Goal: Information Seeking & Learning: Find specific fact

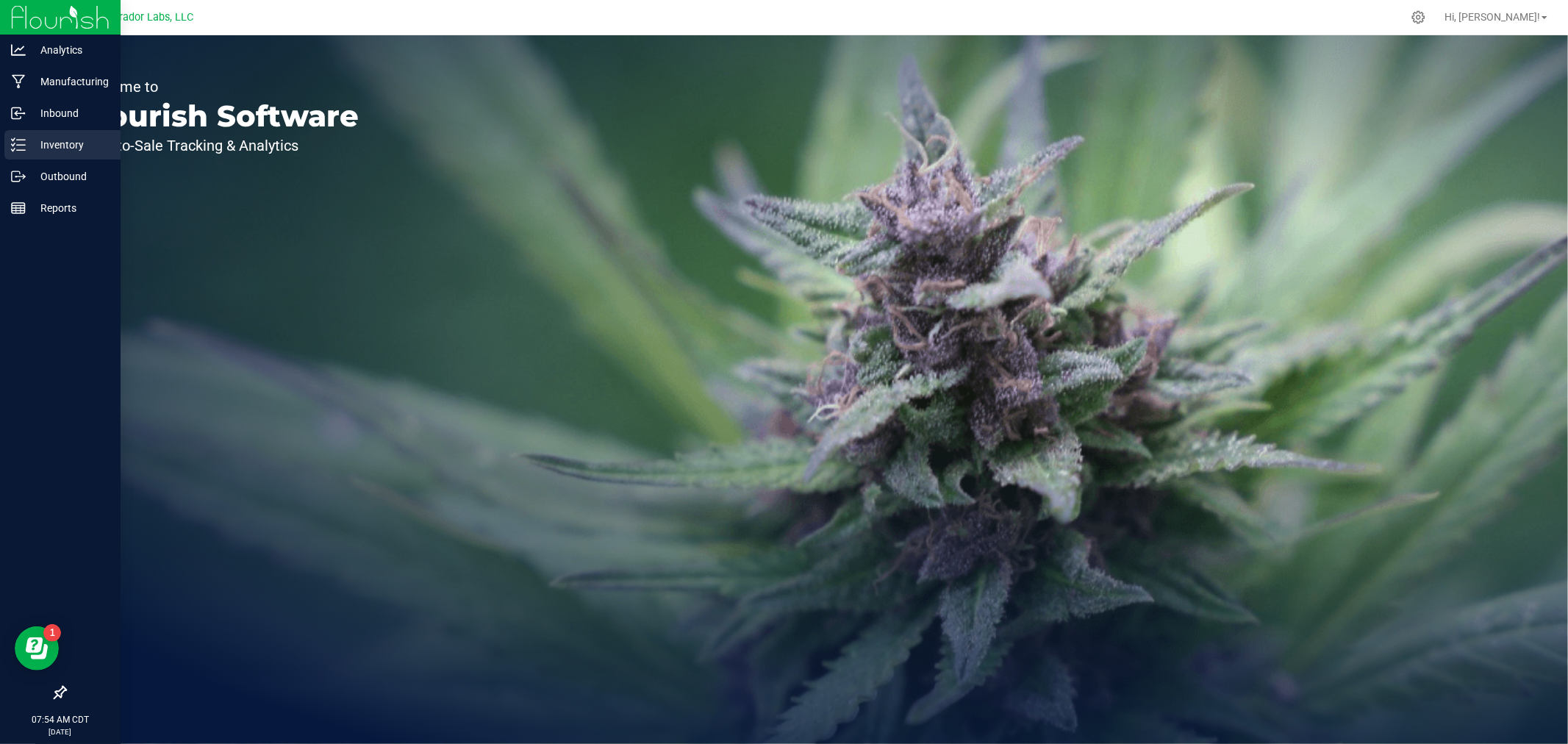
click at [69, 148] on p "Inventory" at bounding box center [69, 145] width 88 height 18
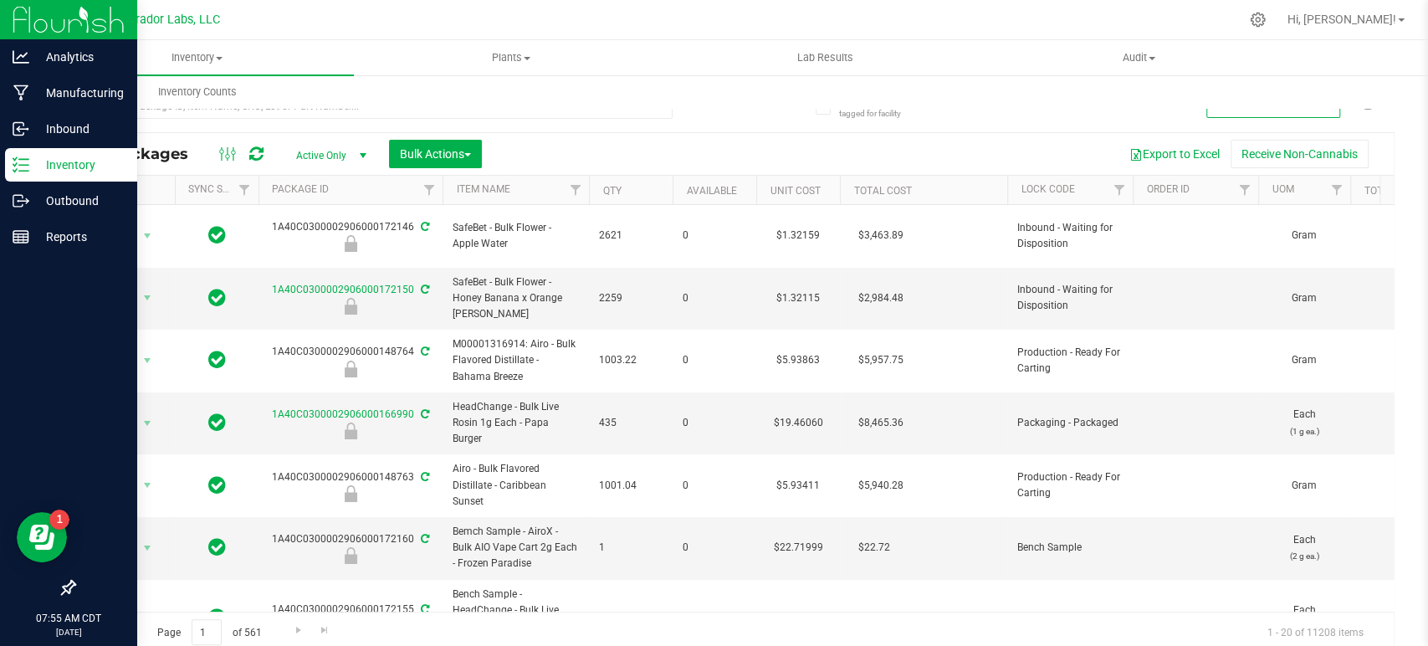
click at [29, 166] on p "Inventory" at bounding box center [79, 165] width 100 height 20
click at [20, 161] on icon at bounding box center [21, 164] width 17 height 17
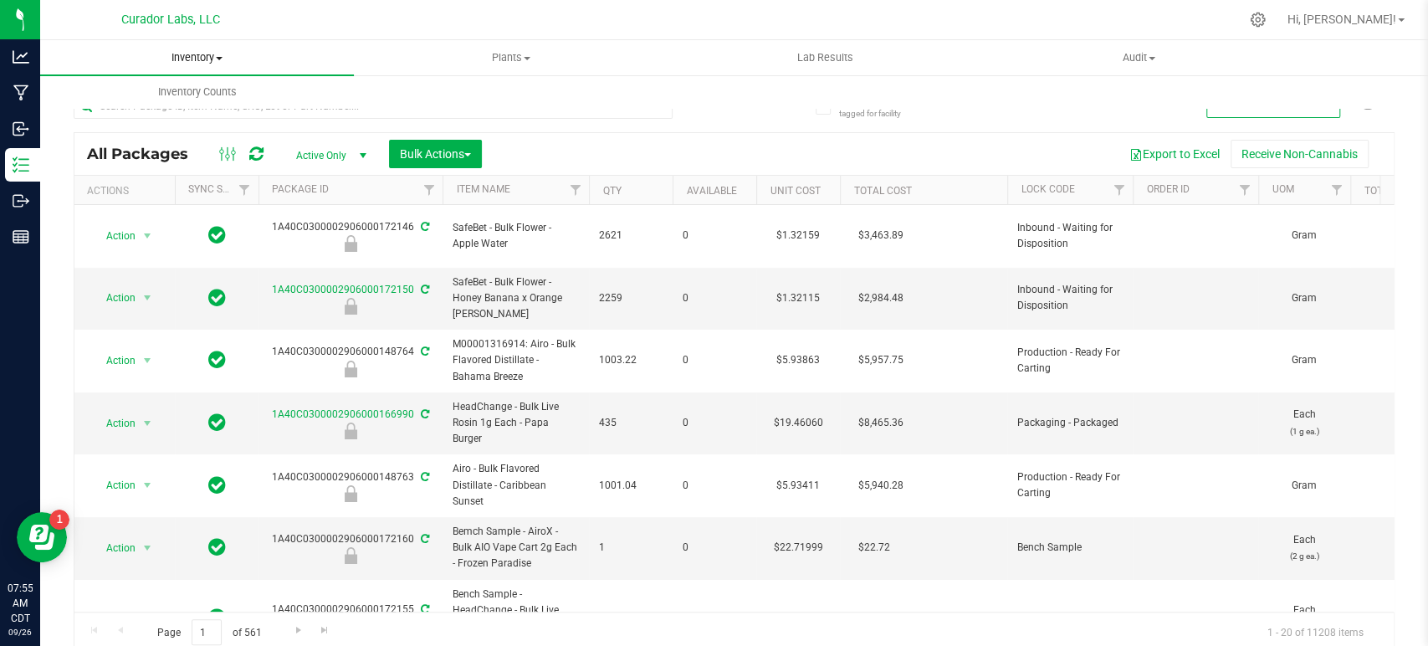
click at [212, 59] on span "Inventory" at bounding box center [197, 57] width 314 height 15
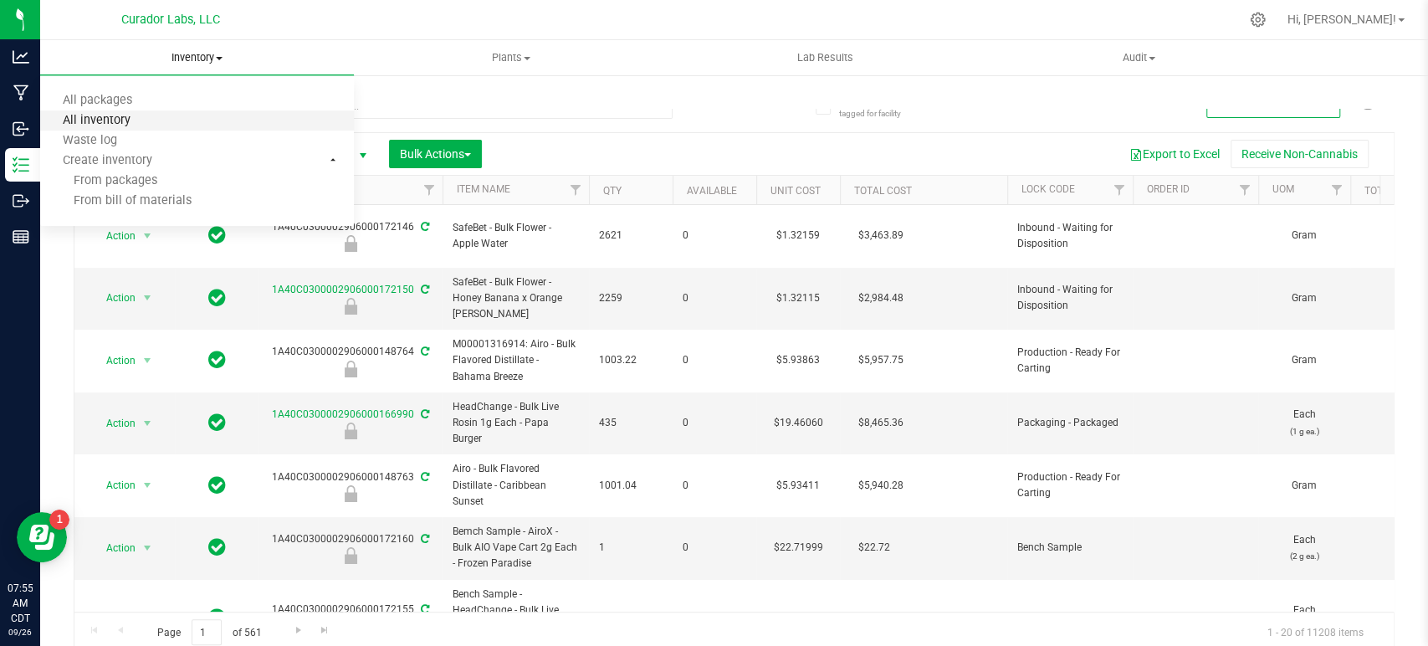
click at [148, 120] on span "All inventory" at bounding box center [96, 121] width 113 height 14
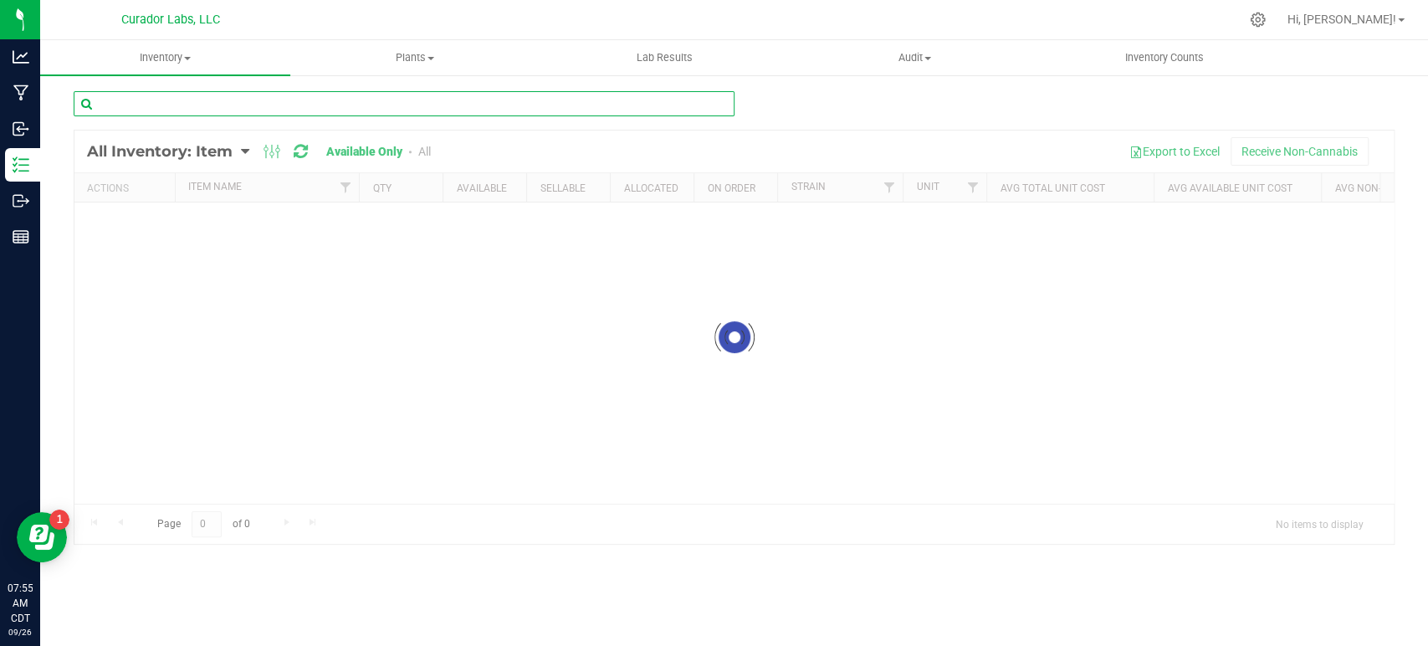
click at [148, 107] on input "text" at bounding box center [404, 103] width 661 height 25
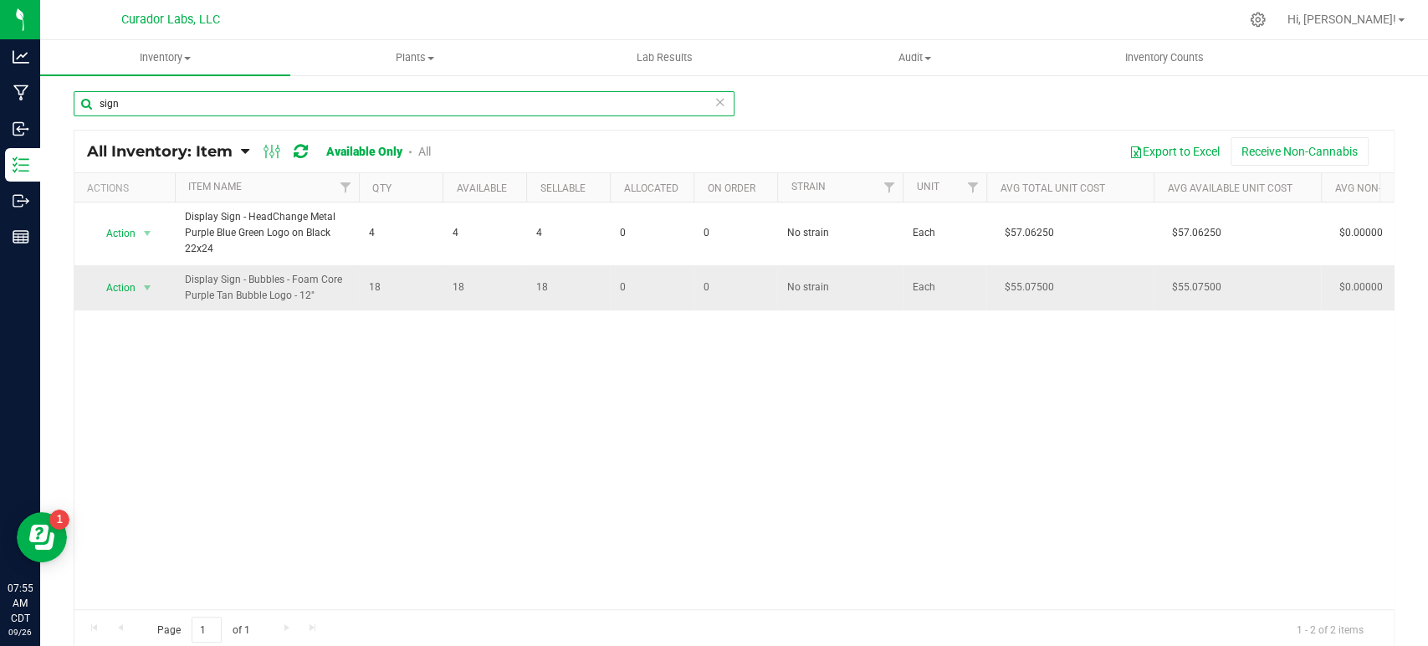
type input "sign"
drag, startPoint x: 319, startPoint y: 300, endPoint x: 182, endPoint y: 286, distance: 137.9
click at [182, 286] on td "Display Sign - Bubbles - Foam Core Purple Tan Bubble Logo - 12"" at bounding box center [267, 287] width 184 height 45
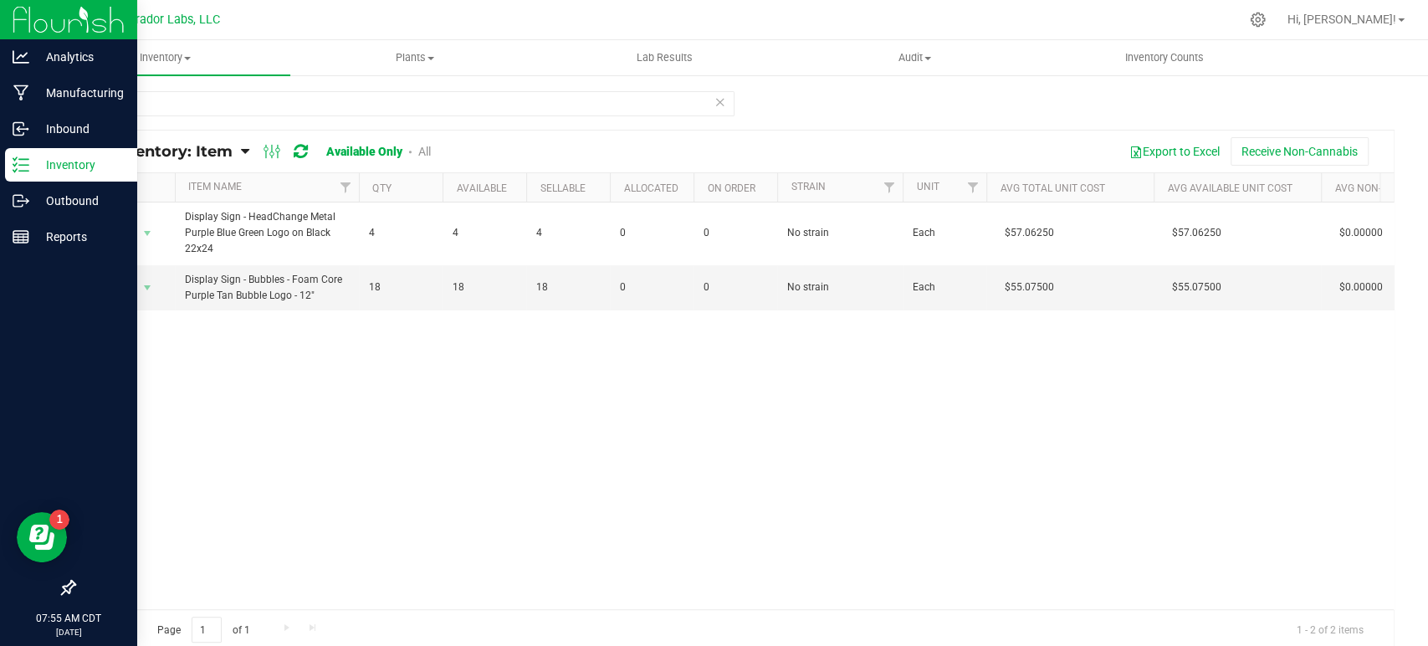
copy span "Display Sign - Bubbles - Foam Core Purple Tan Bubble Logo - 12""
